Goal: Task Accomplishment & Management: Use online tool/utility

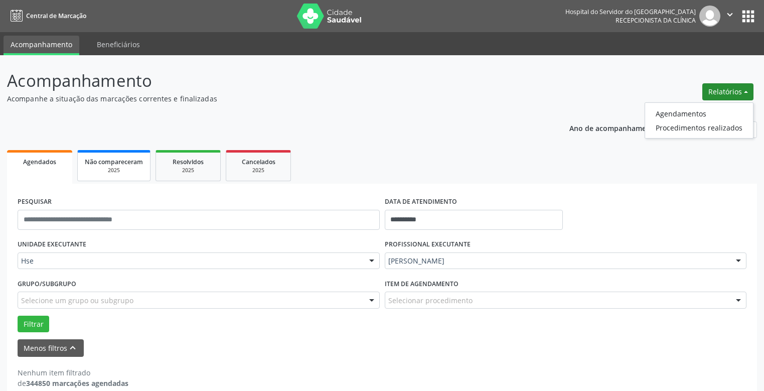
scroll to position [15, 0]
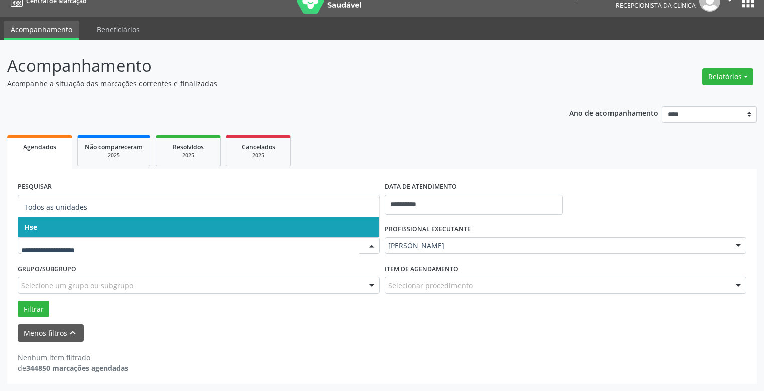
click at [56, 226] on span "Hse" at bounding box center [198, 227] width 361 height 20
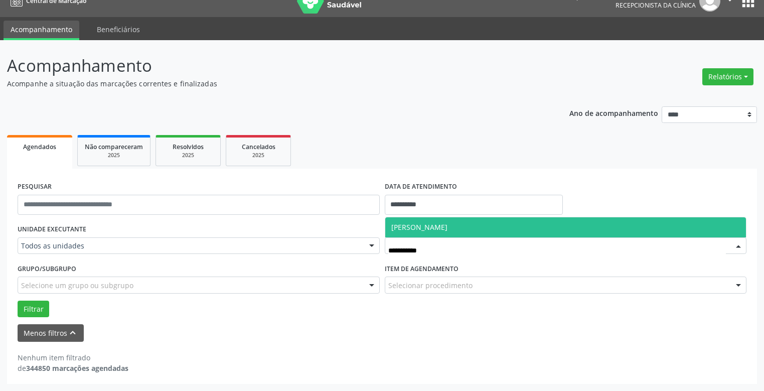
click at [447, 227] on span "[PERSON_NAME]" at bounding box center [419, 227] width 56 height 10
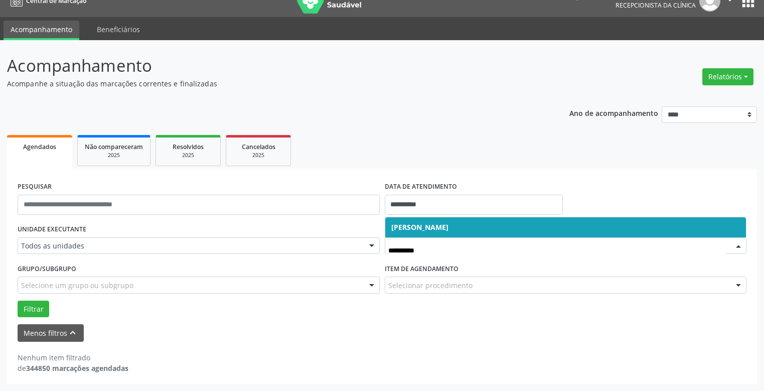
click at [448, 226] on span "[PERSON_NAME]" at bounding box center [419, 227] width 57 height 10
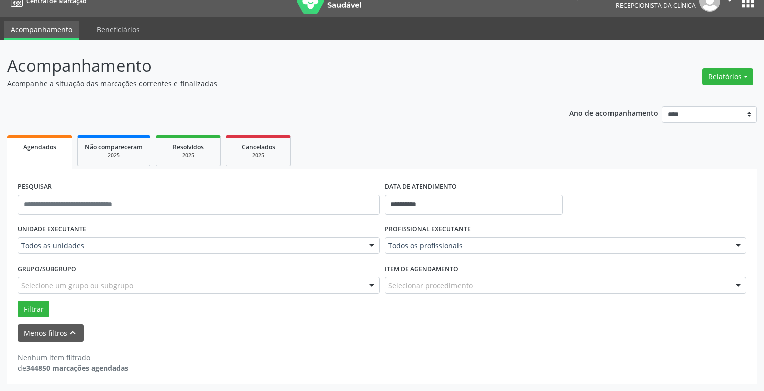
click at [490, 226] on div "PROFISSIONAL EXECUTANTE Todos os profissionais Todos os profissionais Adalberto…" at bounding box center [565, 241] width 367 height 39
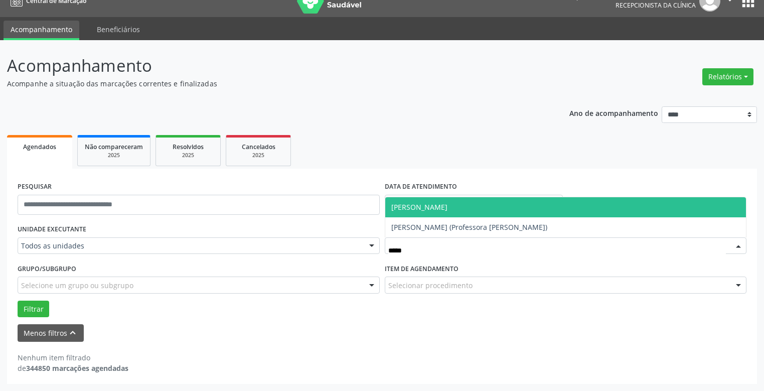
scroll to position [0, 0]
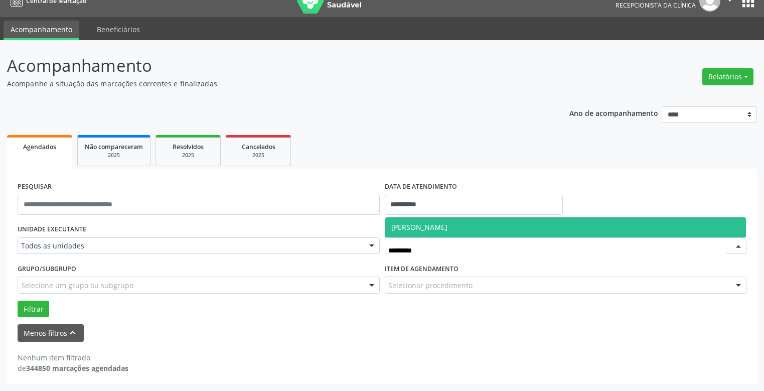
type input "**********"
click at [447, 230] on span "[PERSON_NAME]" at bounding box center [419, 227] width 56 height 10
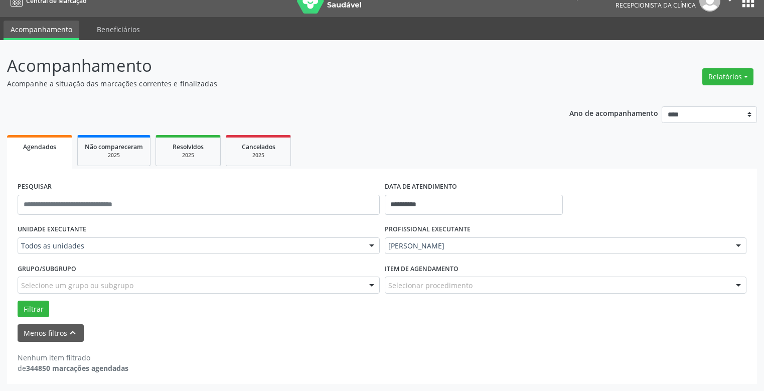
click at [468, 230] on div "PROFISSIONAL EXECUTANTE Ana Tereza Coimbra Cesar de Albuquerque Todos os profis…" at bounding box center [565, 241] width 367 height 39
click at [31, 308] on button "Filtrar" at bounding box center [34, 308] width 32 height 17
click at [27, 307] on button "Filtrar" at bounding box center [34, 308] width 32 height 17
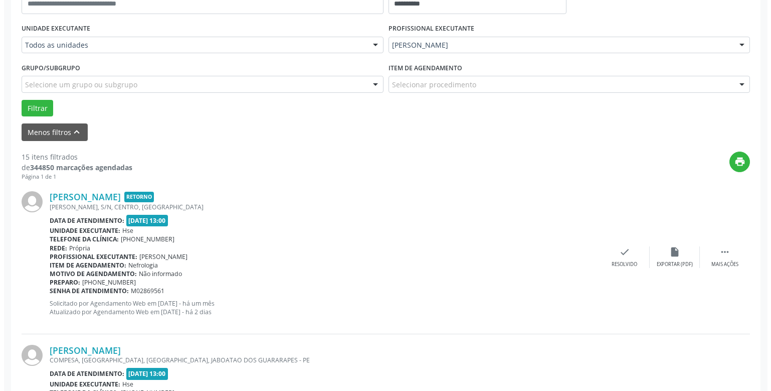
scroll to position [266, 0]
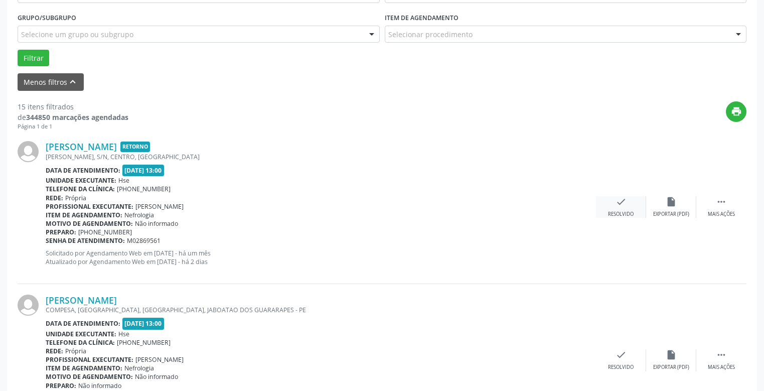
click at [623, 205] on icon "check" at bounding box center [620, 201] width 11 height 11
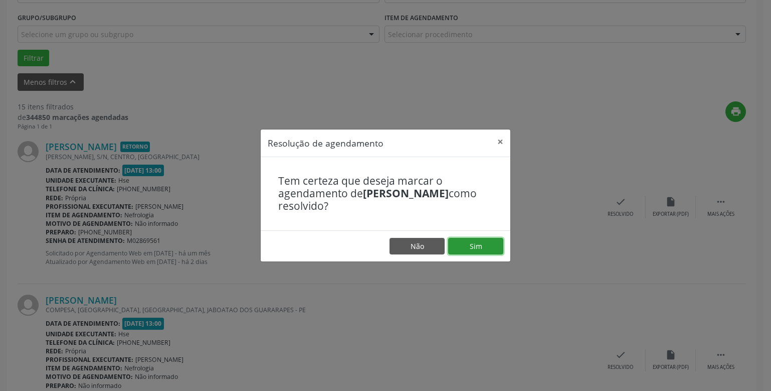
click at [478, 245] on button "Sim" at bounding box center [475, 246] width 55 height 17
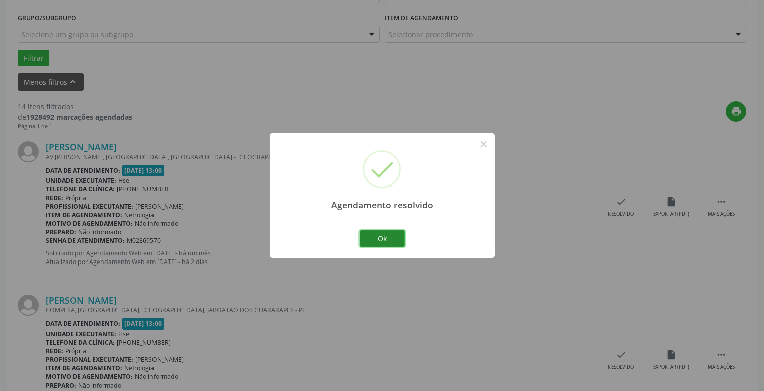
click at [379, 240] on button "Ok" at bounding box center [382, 238] width 45 height 17
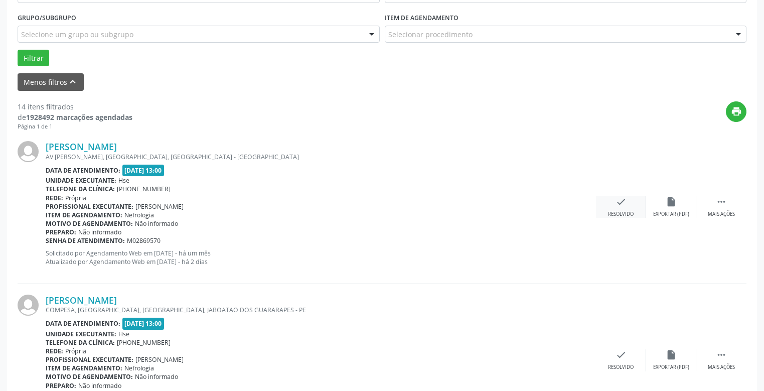
click at [622, 205] on icon "check" at bounding box center [620, 201] width 11 height 11
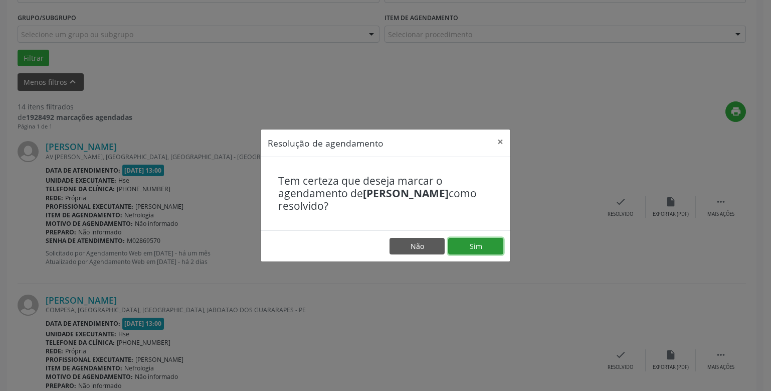
click at [473, 240] on button "Sim" at bounding box center [475, 246] width 55 height 17
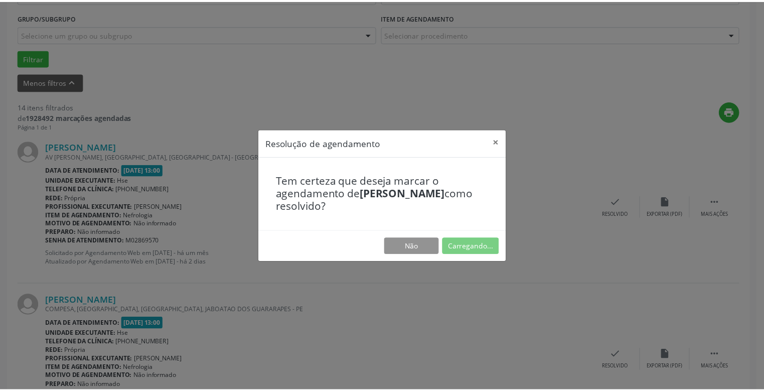
scroll to position [37, 0]
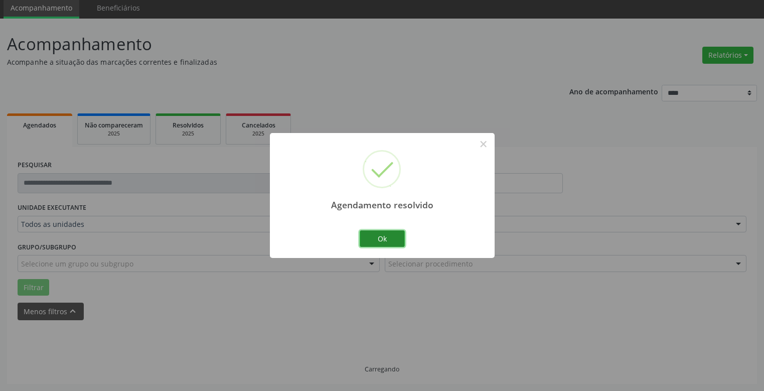
click at [394, 235] on button "Ok" at bounding box center [382, 238] width 45 height 17
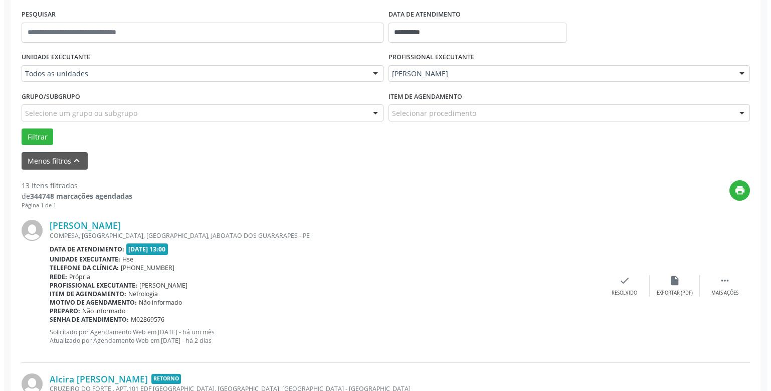
scroll to position [287, 0]
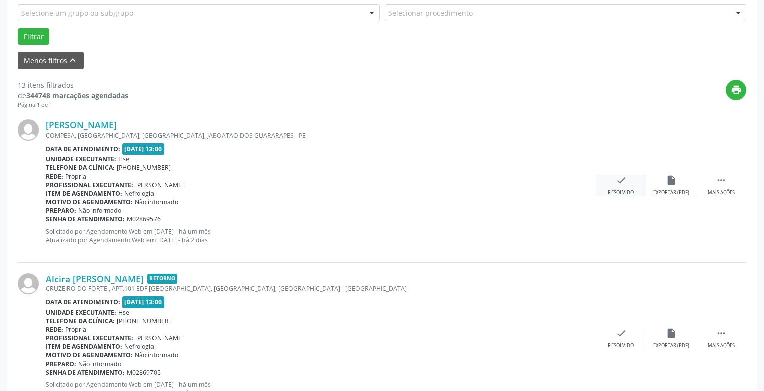
click at [623, 183] on icon "check" at bounding box center [620, 180] width 11 height 11
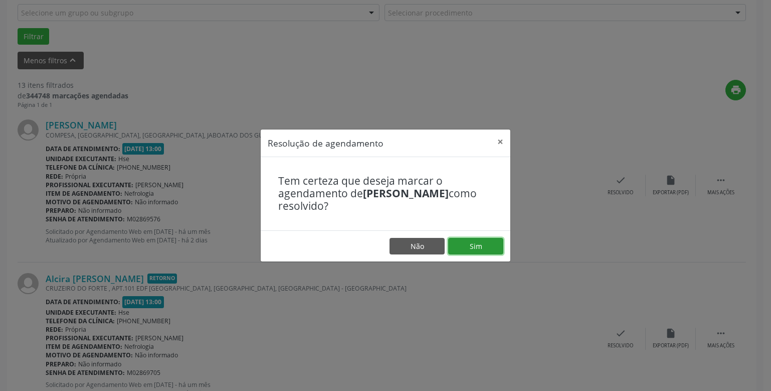
click at [477, 249] on button "Sim" at bounding box center [475, 246] width 55 height 17
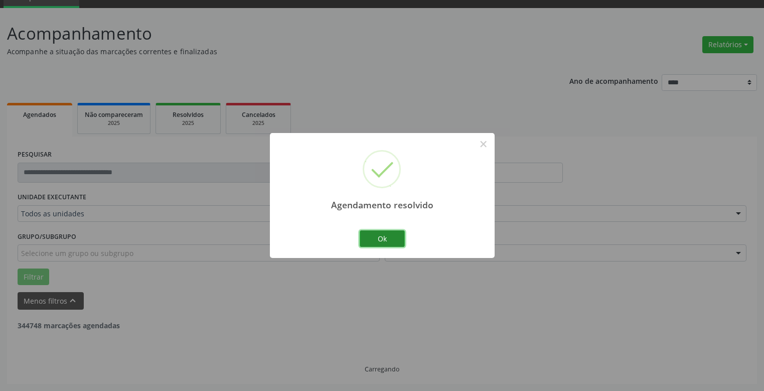
click at [378, 241] on button "Ok" at bounding box center [382, 238] width 45 height 17
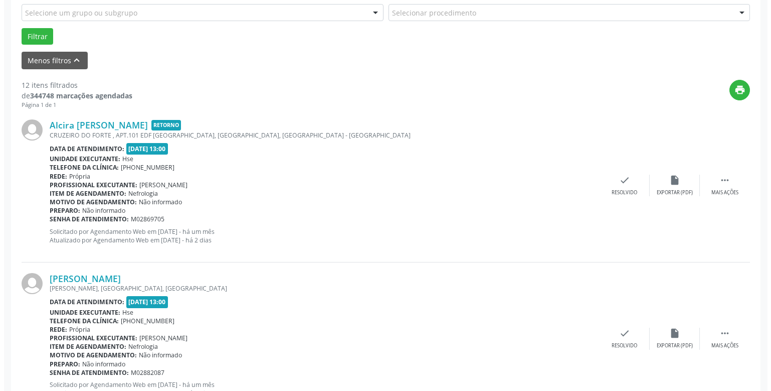
scroll to position [187, 0]
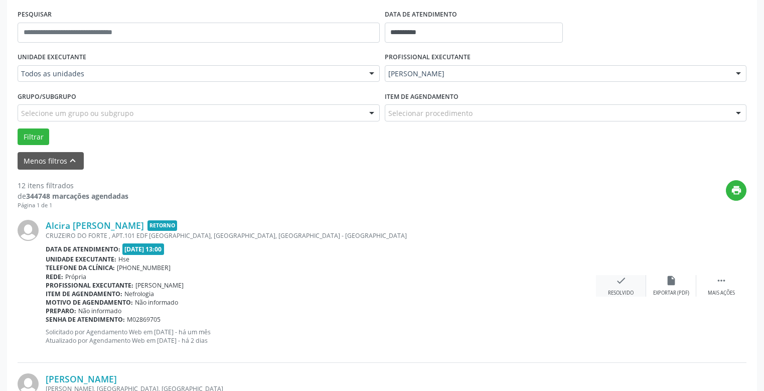
click at [618, 280] on icon "check" at bounding box center [620, 280] width 11 height 11
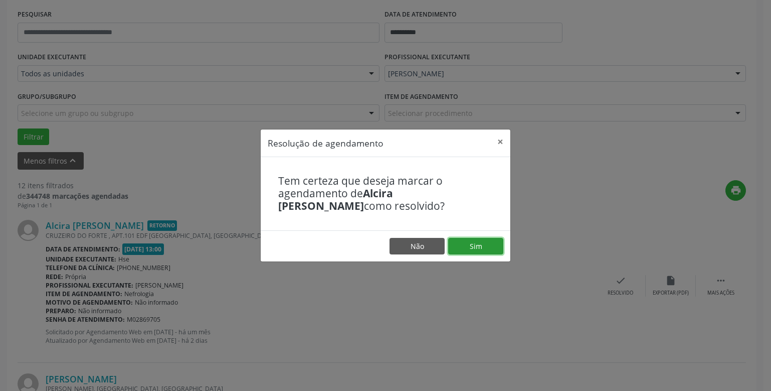
click at [472, 248] on button "Sim" at bounding box center [475, 246] width 55 height 17
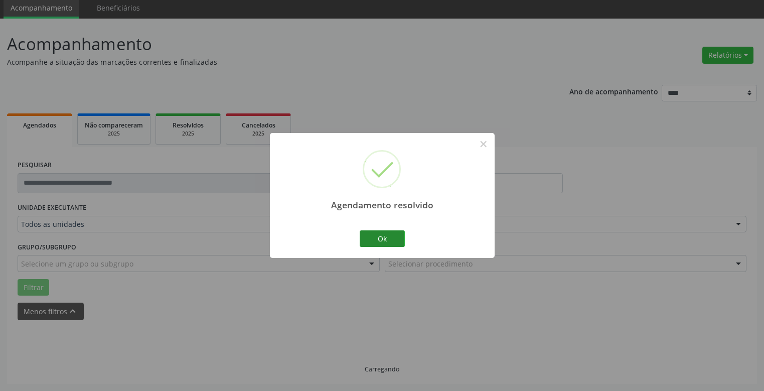
scroll to position [47, 0]
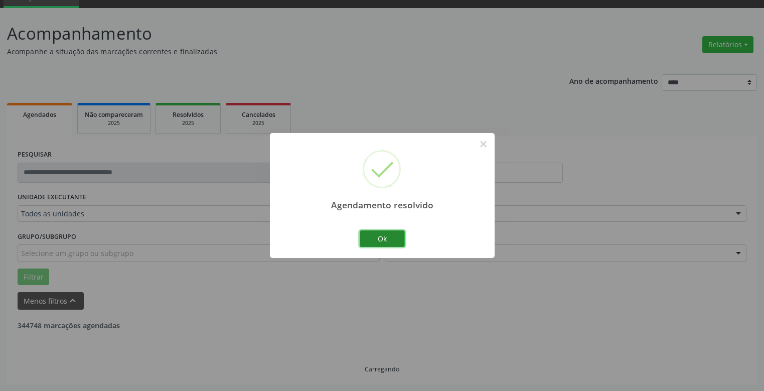
click at [384, 238] on button "Ok" at bounding box center [382, 238] width 45 height 17
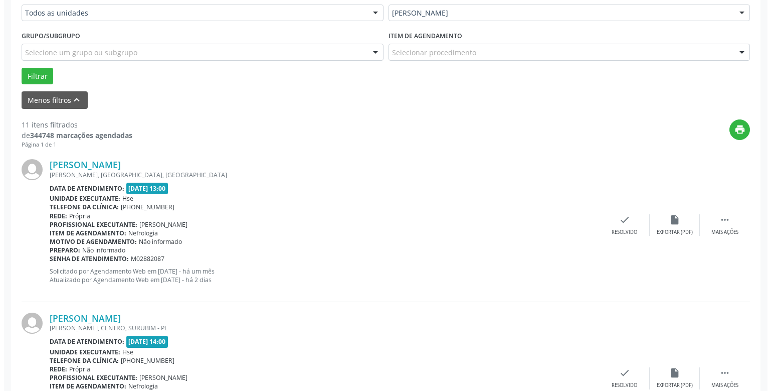
scroll to position [298, 0]
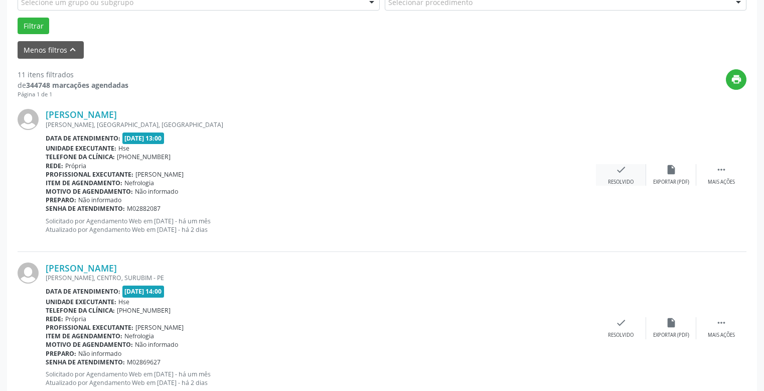
click at [618, 176] on div "check Resolvido" at bounding box center [621, 175] width 50 height 22
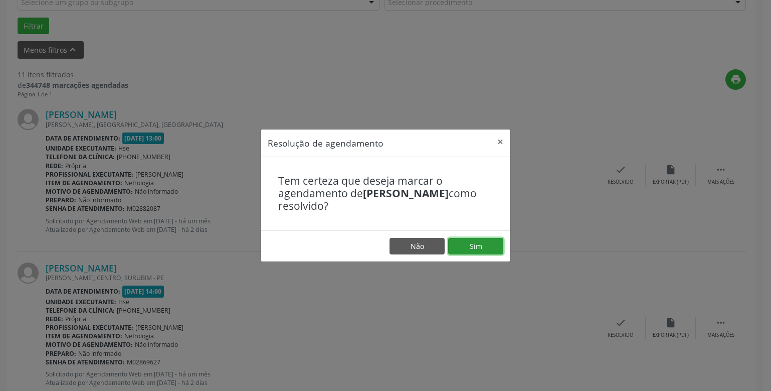
click at [477, 239] on button "Sim" at bounding box center [475, 246] width 55 height 17
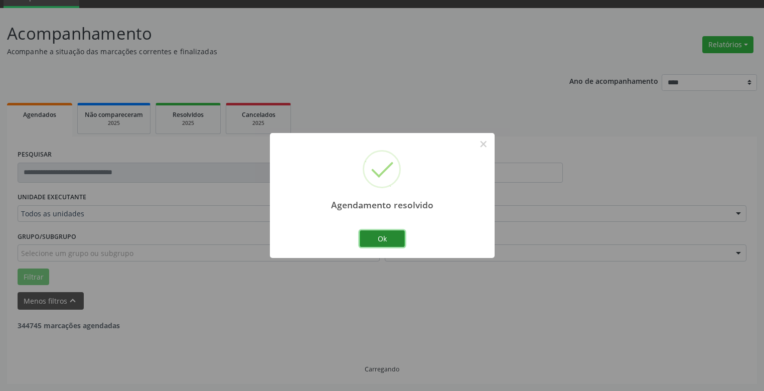
click at [384, 231] on button "Ok" at bounding box center [382, 238] width 45 height 17
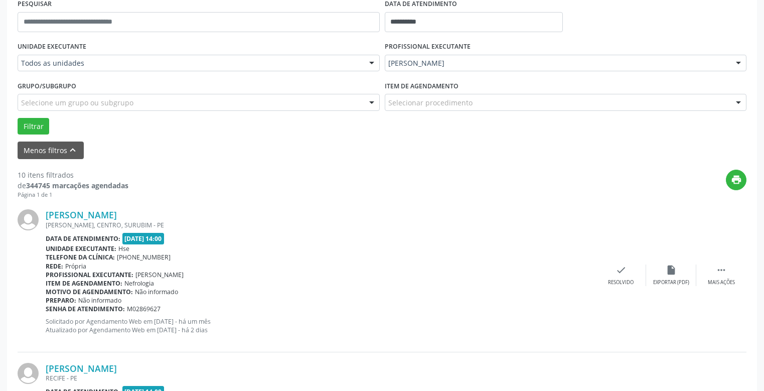
scroll to position [248, 0]
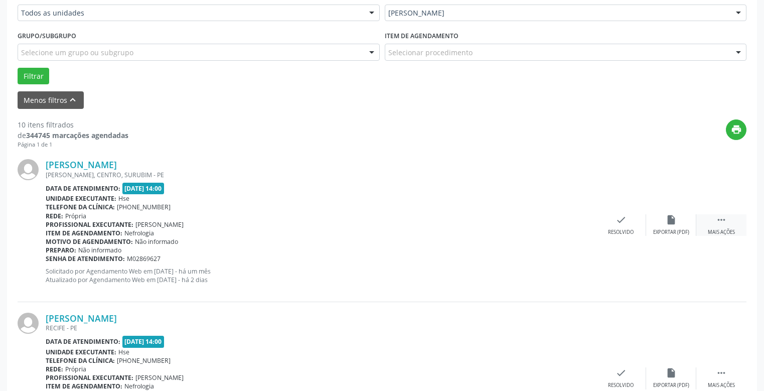
click at [718, 226] on div " Mais ações" at bounding box center [721, 225] width 50 height 22
click at [670, 223] on icon "alarm_off" at bounding box center [670, 219] width 11 height 11
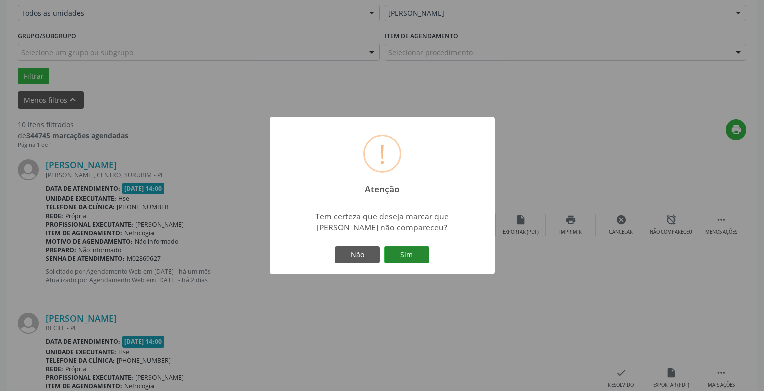
click at [405, 251] on button "Sim" at bounding box center [406, 254] width 45 height 17
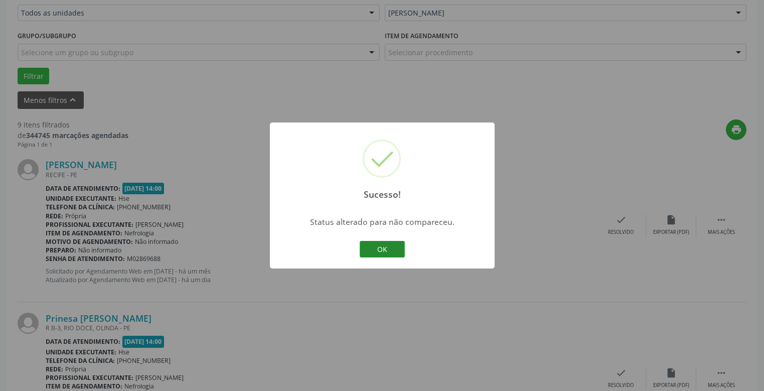
click at [387, 249] on button "OK" at bounding box center [382, 249] width 45 height 17
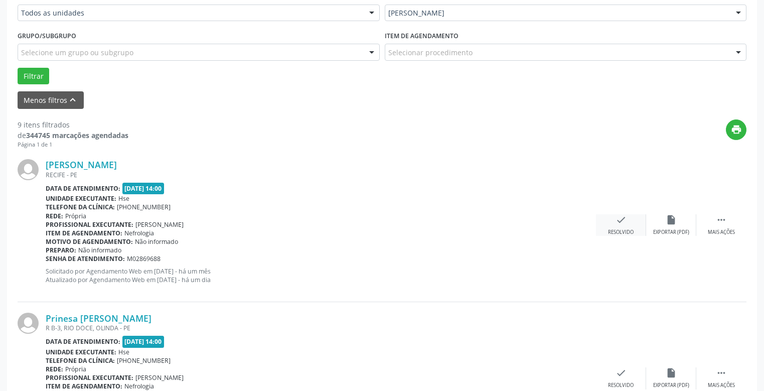
click at [619, 225] on icon "check" at bounding box center [620, 219] width 11 height 11
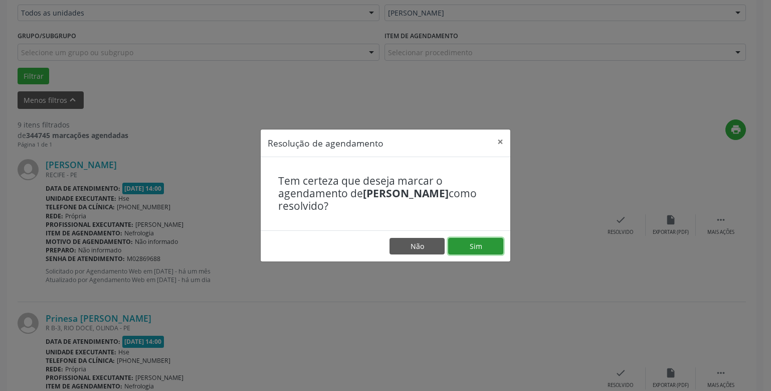
click at [469, 243] on button "Sim" at bounding box center [475, 246] width 55 height 17
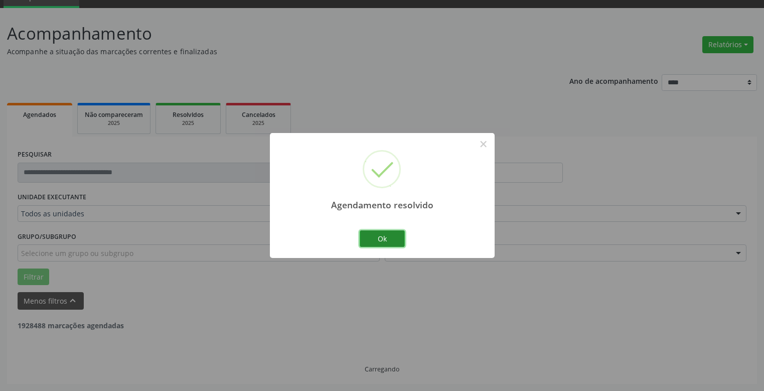
click at [389, 235] on button "Ok" at bounding box center [382, 238] width 45 height 17
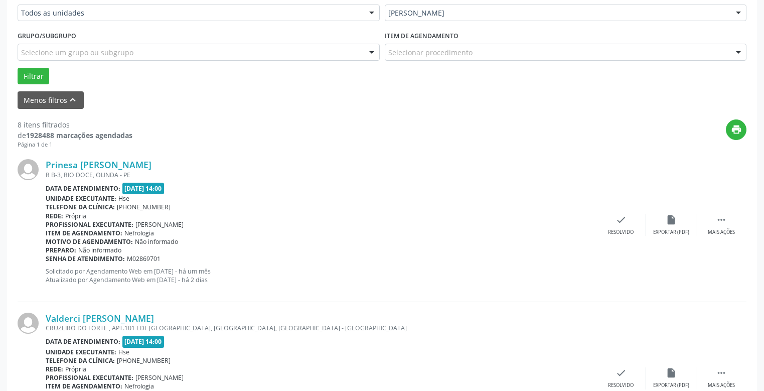
scroll to position [298, 0]
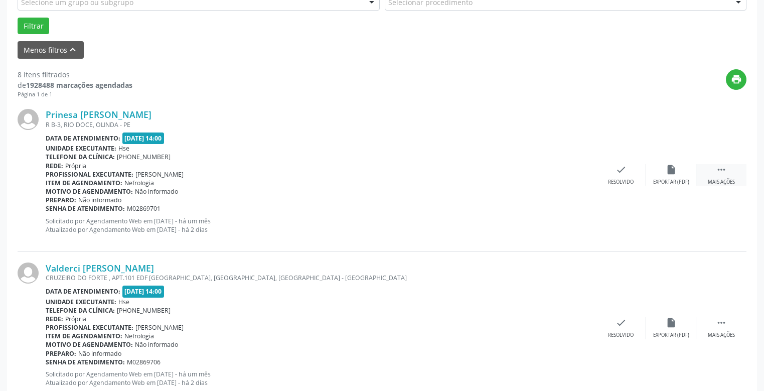
click at [728, 171] on div " Mais ações" at bounding box center [721, 175] width 50 height 22
click at [670, 174] on icon "alarm_off" at bounding box center [670, 169] width 11 height 11
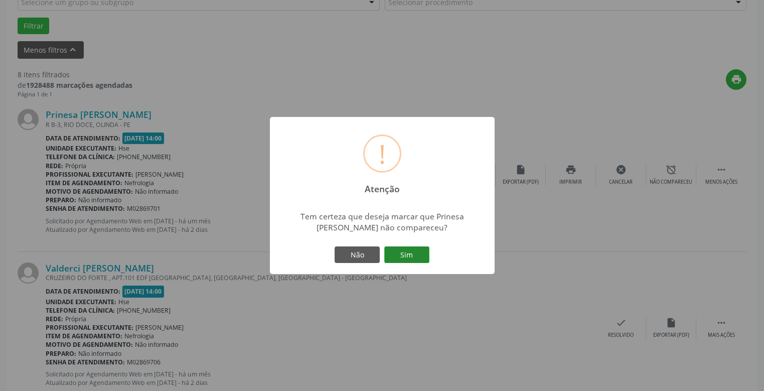
click at [412, 256] on button "Sim" at bounding box center [406, 254] width 45 height 17
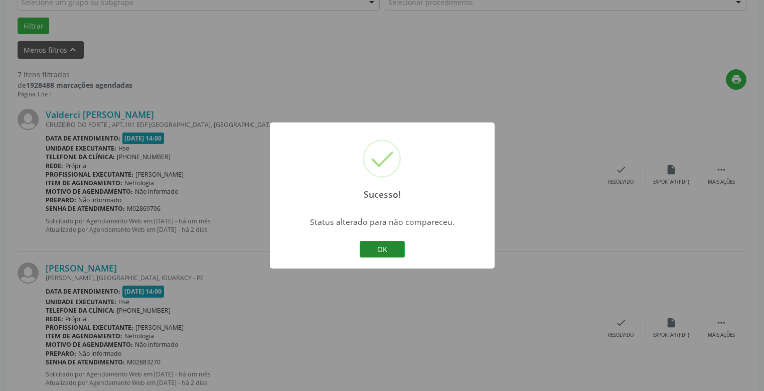
click at [386, 251] on button "OK" at bounding box center [382, 249] width 45 height 17
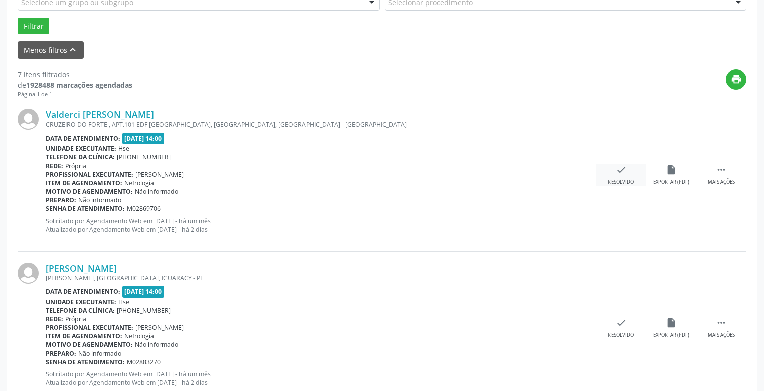
click at [615, 176] on div "check Resolvido" at bounding box center [621, 175] width 50 height 22
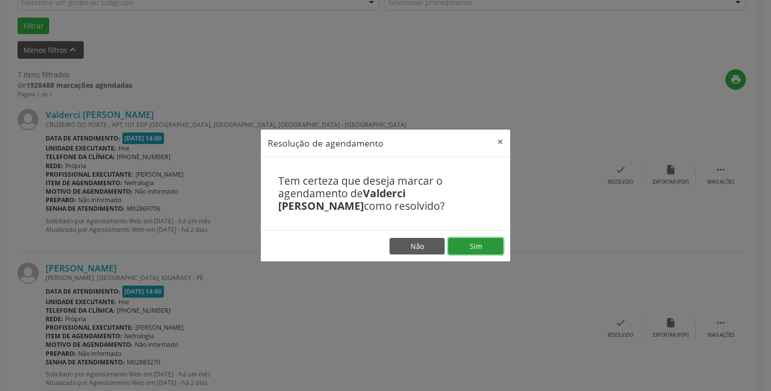
click at [470, 246] on button "Sim" at bounding box center [475, 246] width 55 height 17
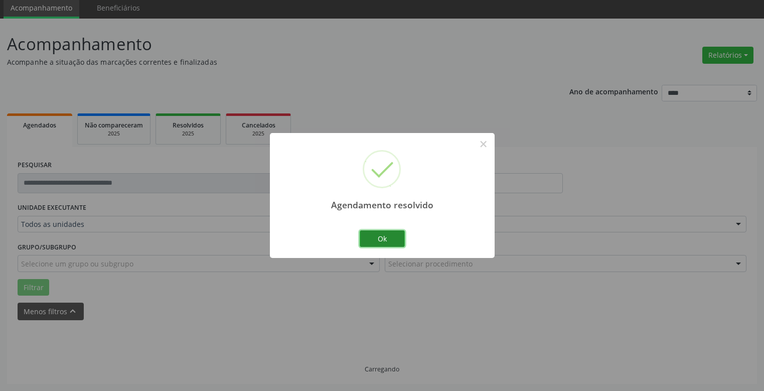
click at [379, 239] on button "Ok" at bounding box center [382, 238] width 45 height 17
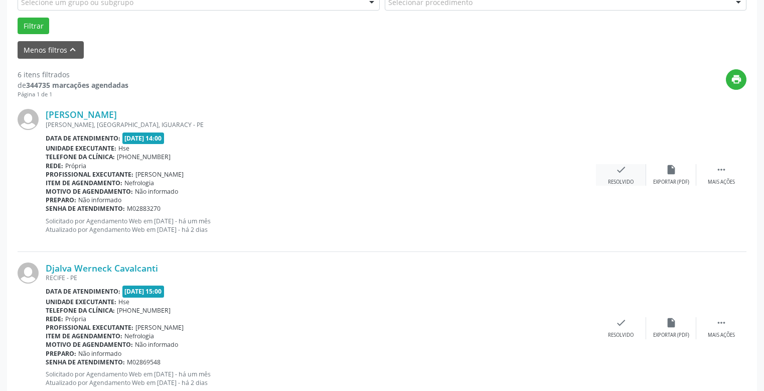
click at [621, 175] on icon "check" at bounding box center [620, 169] width 11 height 11
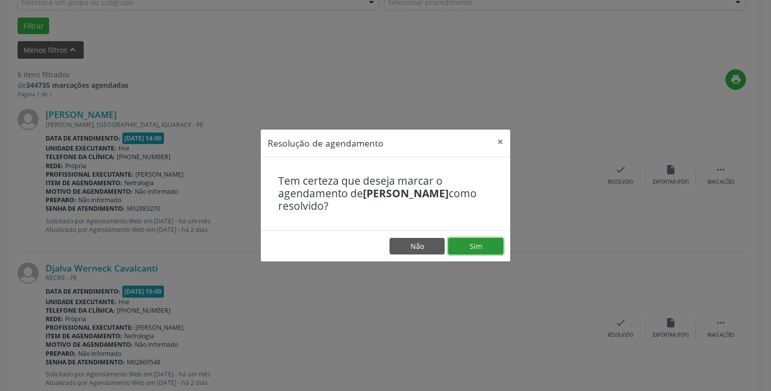
click at [483, 246] on button "Sim" at bounding box center [475, 246] width 55 height 17
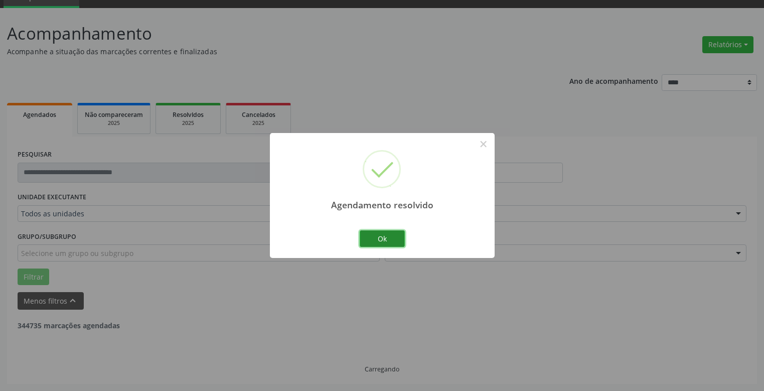
click at [383, 235] on button "Ok" at bounding box center [382, 238] width 45 height 17
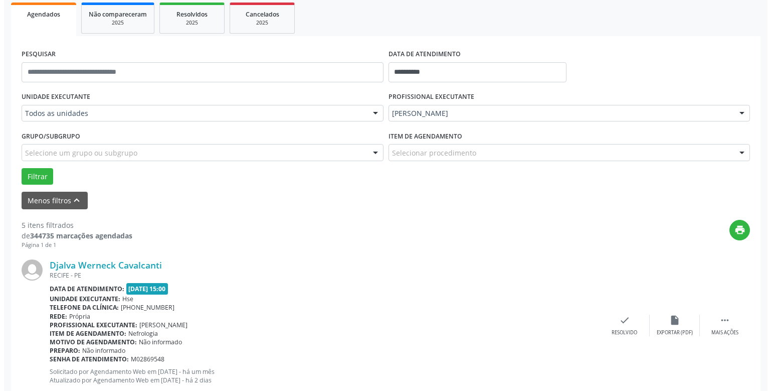
scroll to position [248, 0]
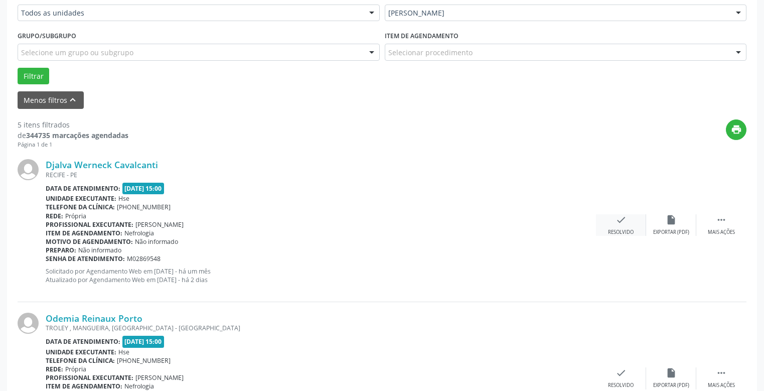
click at [616, 228] on div "check Resolvido" at bounding box center [621, 225] width 50 height 22
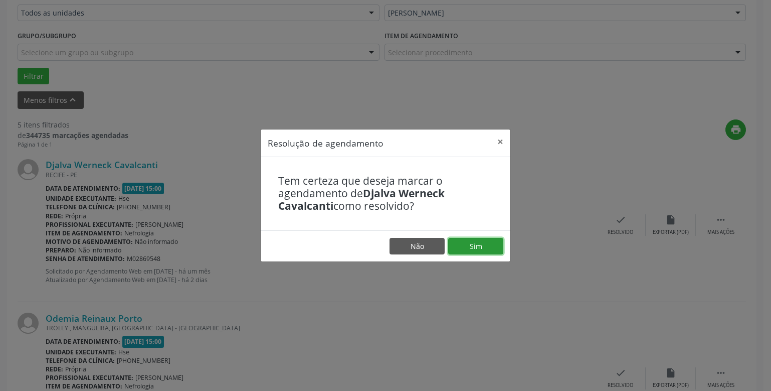
click at [475, 243] on button "Sim" at bounding box center [475, 246] width 55 height 17
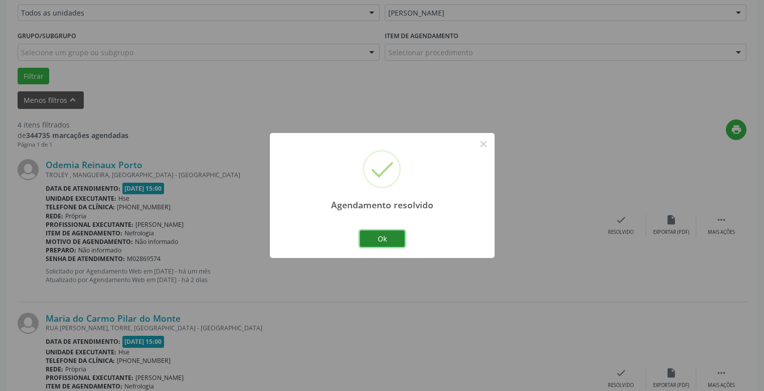
click at [390, 237] on button "Ok" at bounding box center [382, 238] width 45 height 17
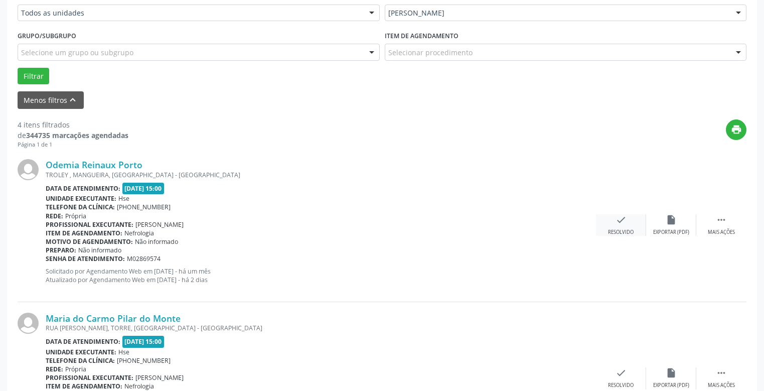
click at [625, 221] on icon "check" at bounding box center [620, 219] width 11 height 11
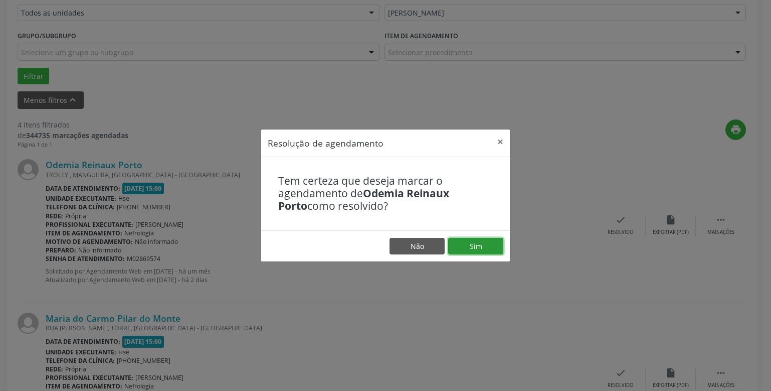
click at [482, 242] on button "Sim" at bounding box center [475, 246] width 55 height 17
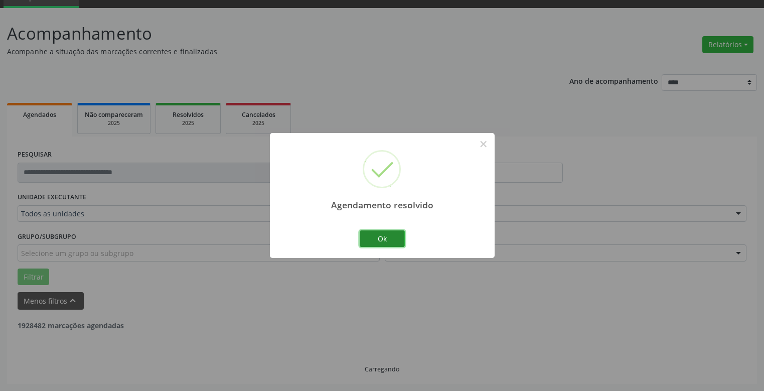
click at [381, 235] on button "Ok" at bounding box center [382, 238] width 45 height 17
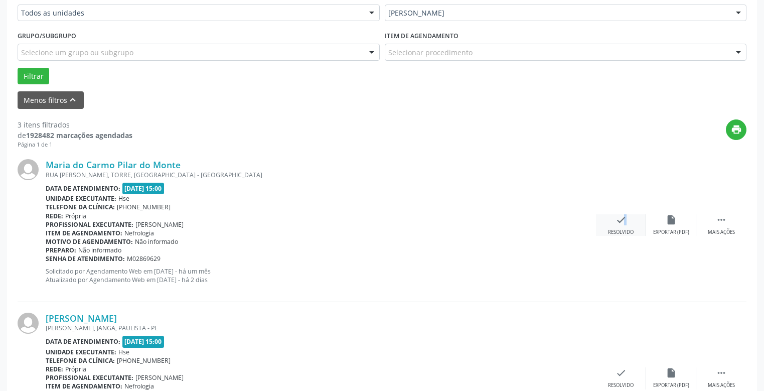
click at [619, 226] on div "check Resolvido" at bounding box center [621, 225] width 50 height 22
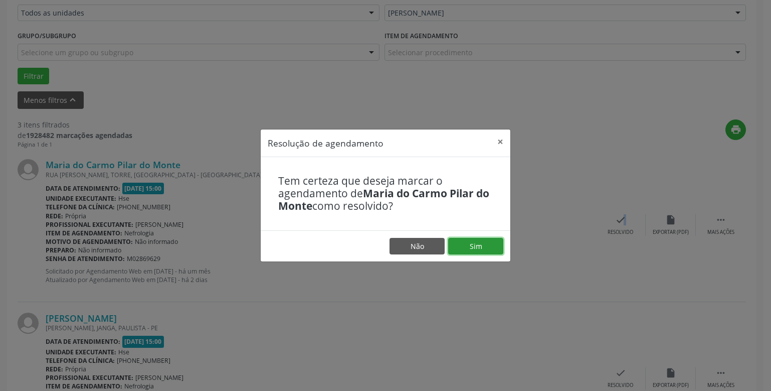
drag, startPoint x: 485, startPoint y: 241, endPoint x: 485, endPoint y: 227, distance: 13.5
click at [485, 239] on button "Sim" at bounding box center [475, 246] width 55 height 17
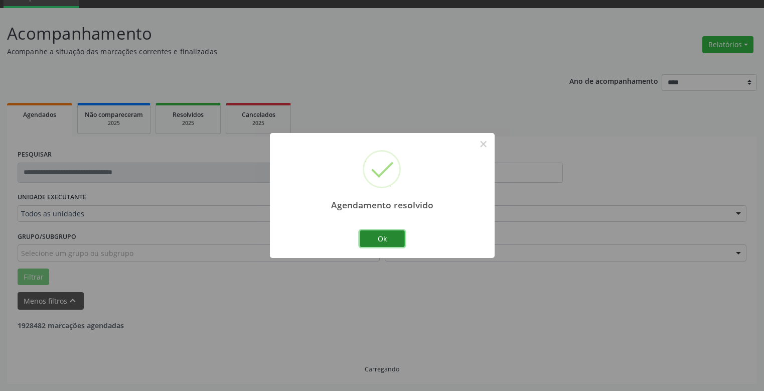
click at [392, 237] on button "Ok" at bounding box center [382, 238] width 45 height 17
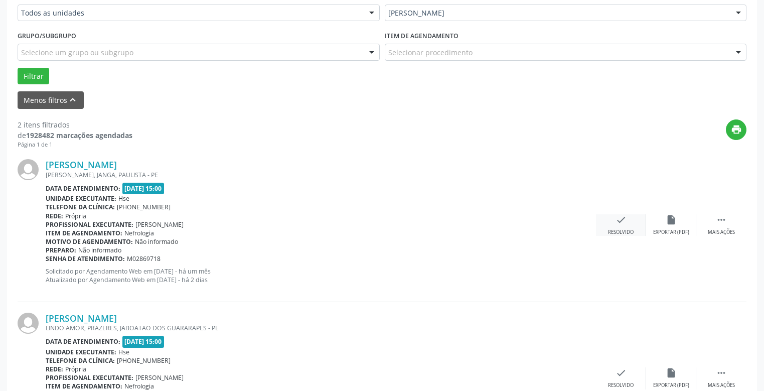
click at [624, 225] on icon "check" at bounding box center [620, 219] width 11 height 11
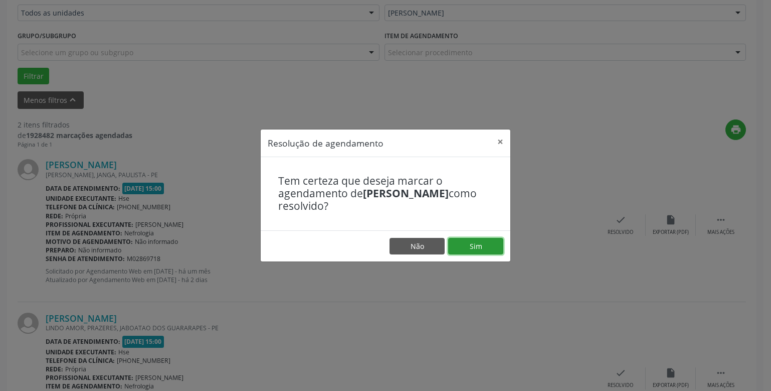
click at [479, 243] on button "Sim" at bounding box center [475, 246] width 55 height 17
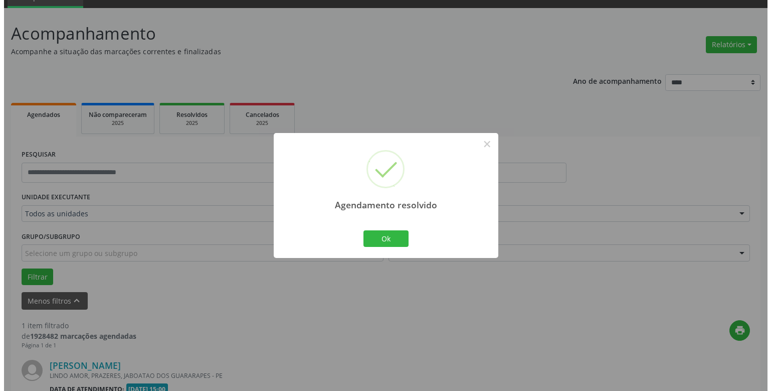
scroll to position [176, 0]
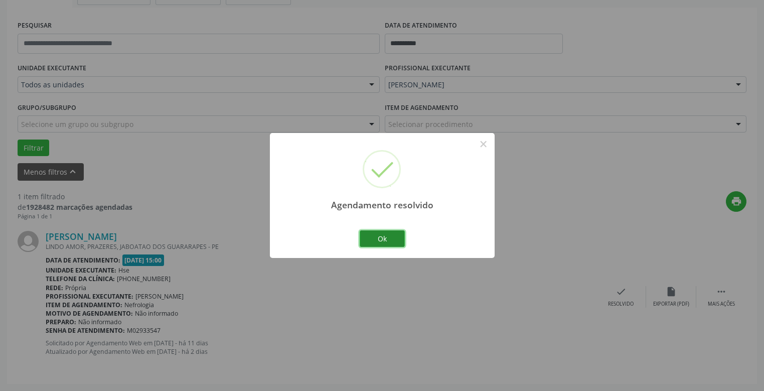
click at [382, 239] on button "Ok" at bounding box center [382, 238] width 45 height 17
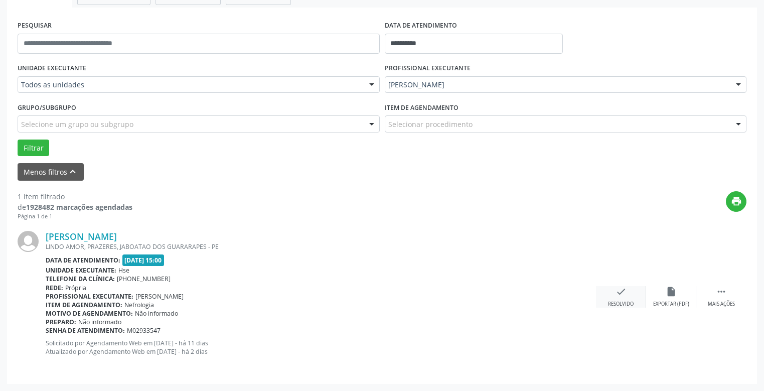
click at [618, 300] on div "check Resolvido" at bounding box center [621, 297] width 50 height 22
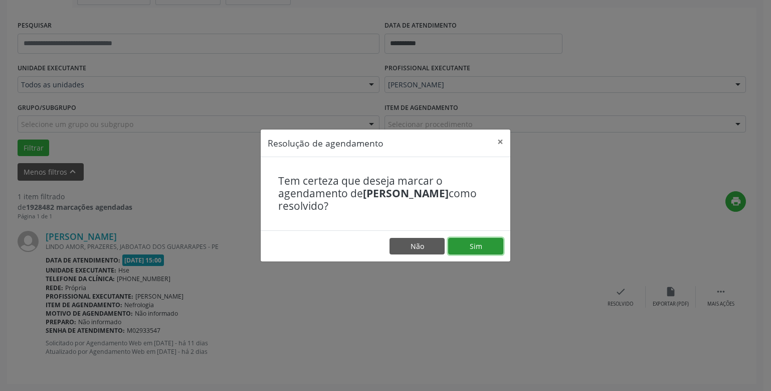
click at [480, 246] on button "Sim" at bounding box center [475, 246] width 55 height 17
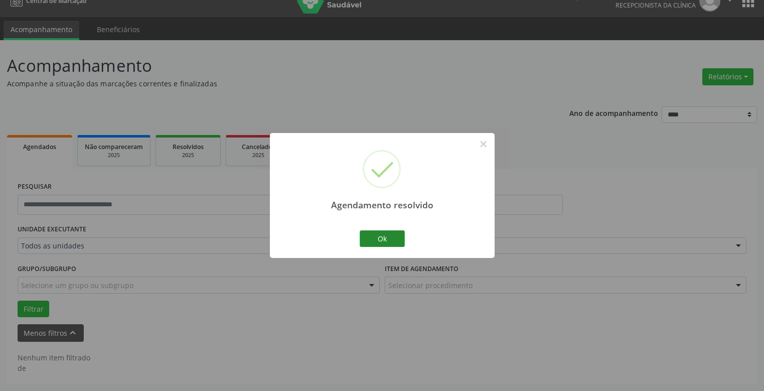
scroll to position [15, 0]
click at [387, 234] on button "Ok" at bounding box center [382, 238] width 45 height 17
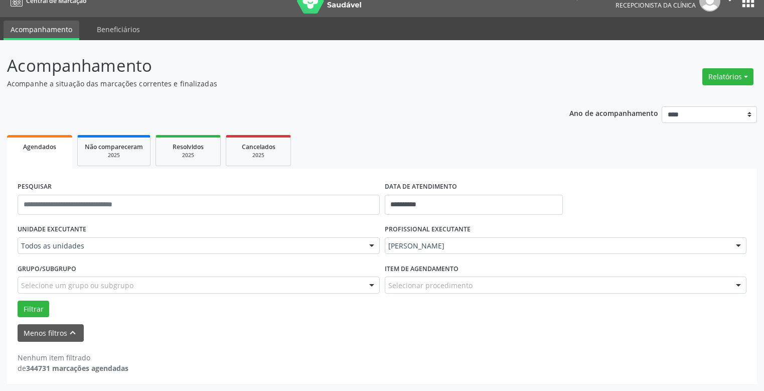
scroll to position [0, 0]
